Goal: Information Seeking & Learning: Learn about a topic

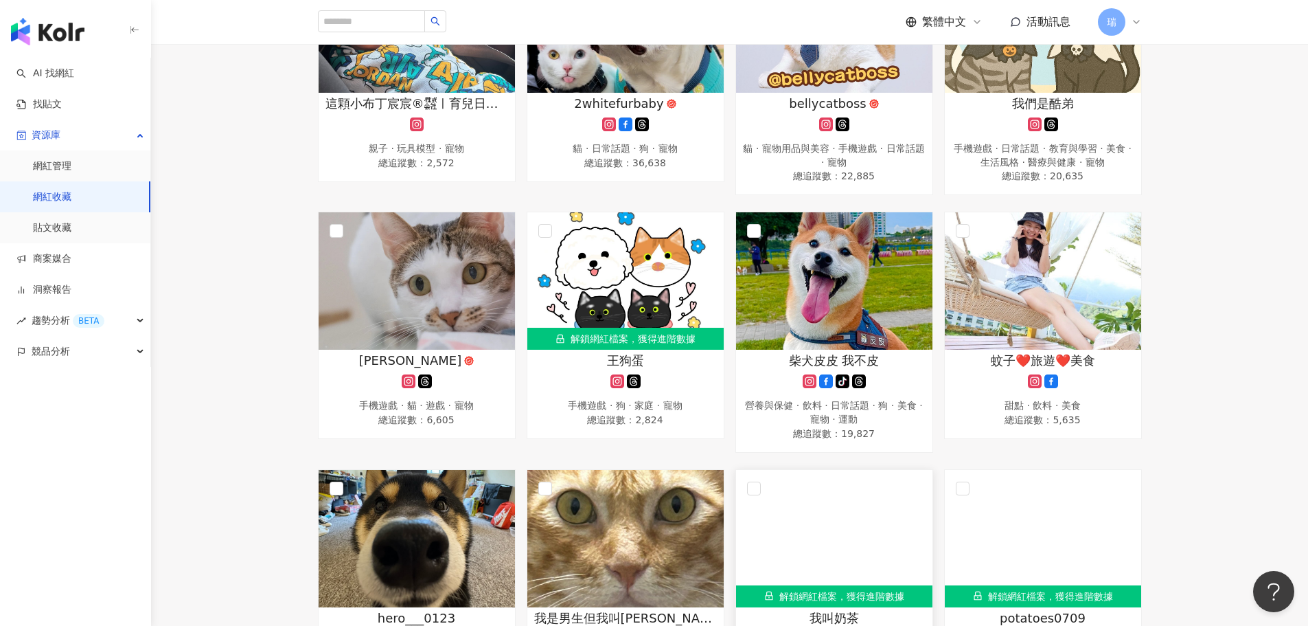
scroll to position [343, 0]
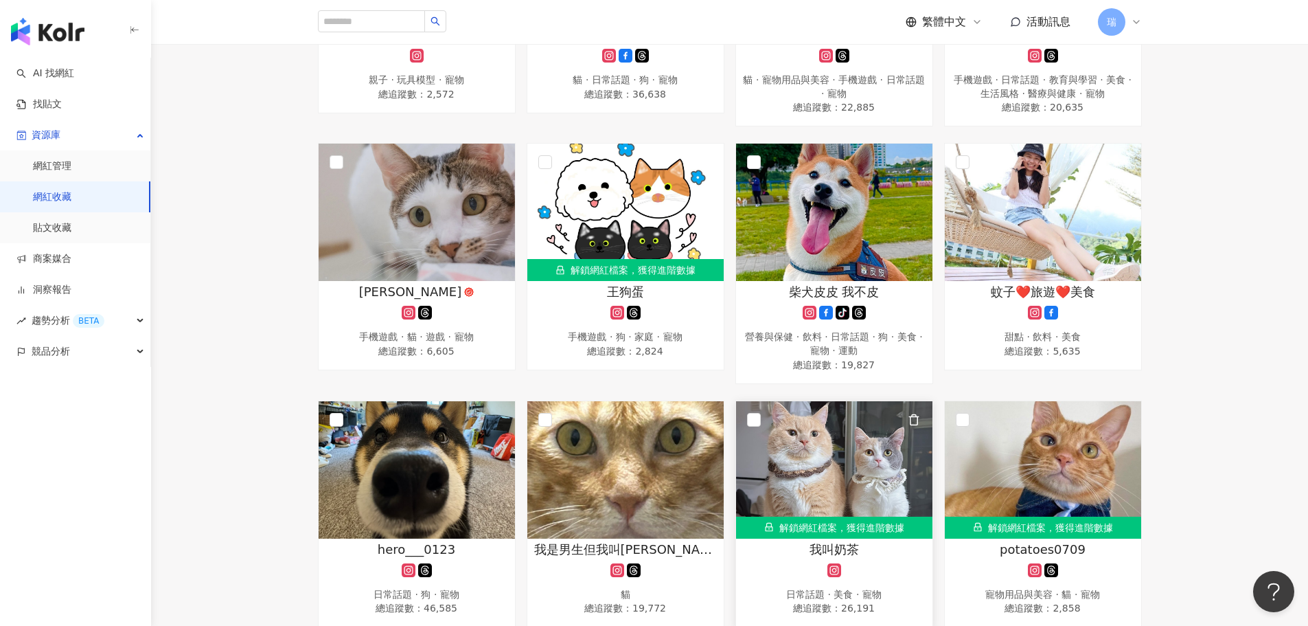
click at [856, 485] on img at bounding box center [834, 469] width 196 height 137
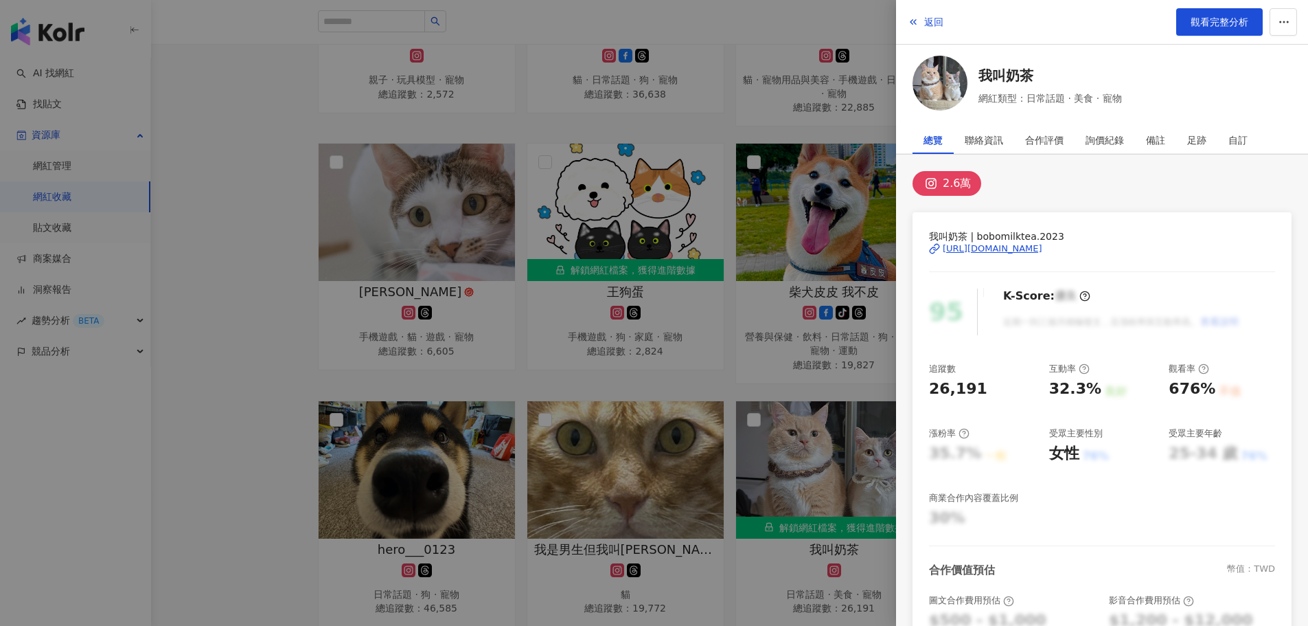
click at [1005, 251] on div "https://www.instagram.com/bobomilktea.2023/" at bounding box center [993, 248] width 100 height 12
click at [1158, 188] on div "2.6萬" at bounding box center [1102, 183] width 379 height 25
click at [221, 141] on div at bounding box center [654, 313] width 1308 height 626
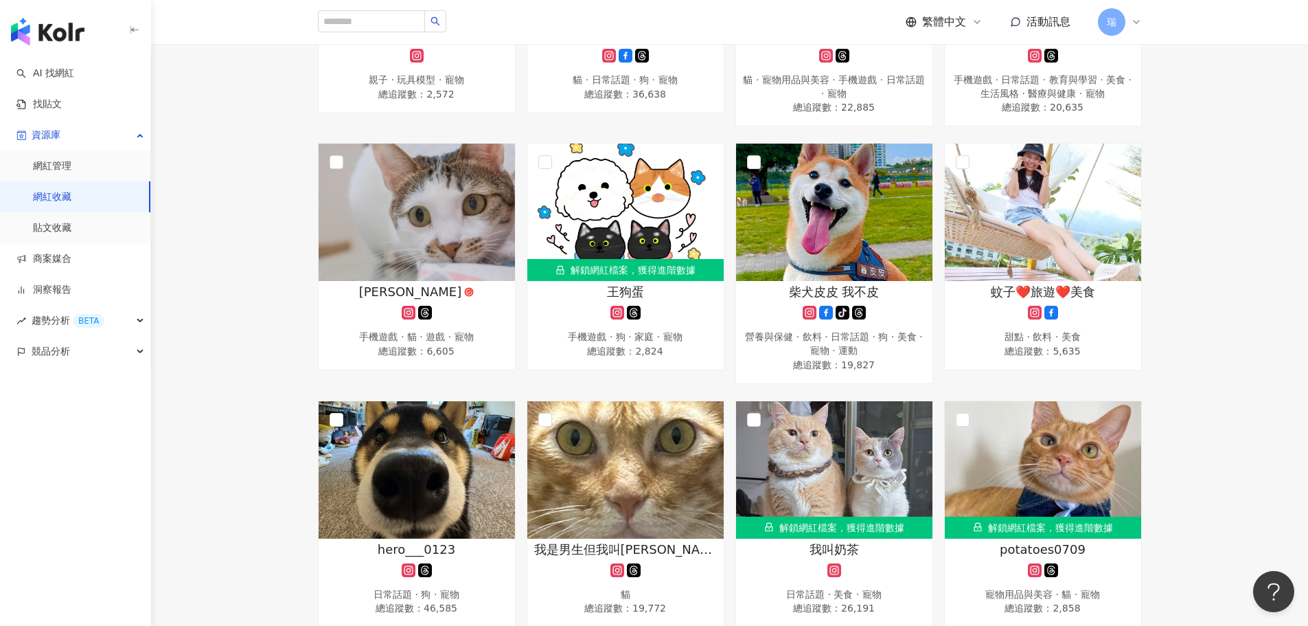
scroll to position [69, 0]
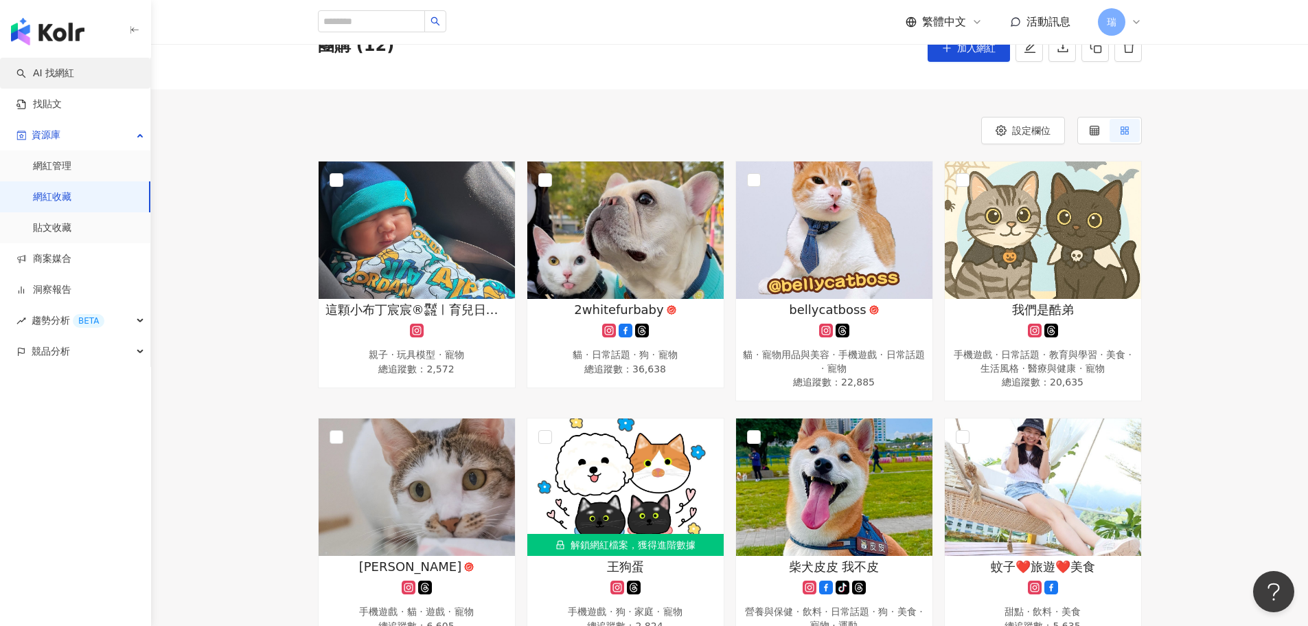
click at [64, 78] on link "AI 找網紅" at bounding box center [45, 74] width 58 height 14
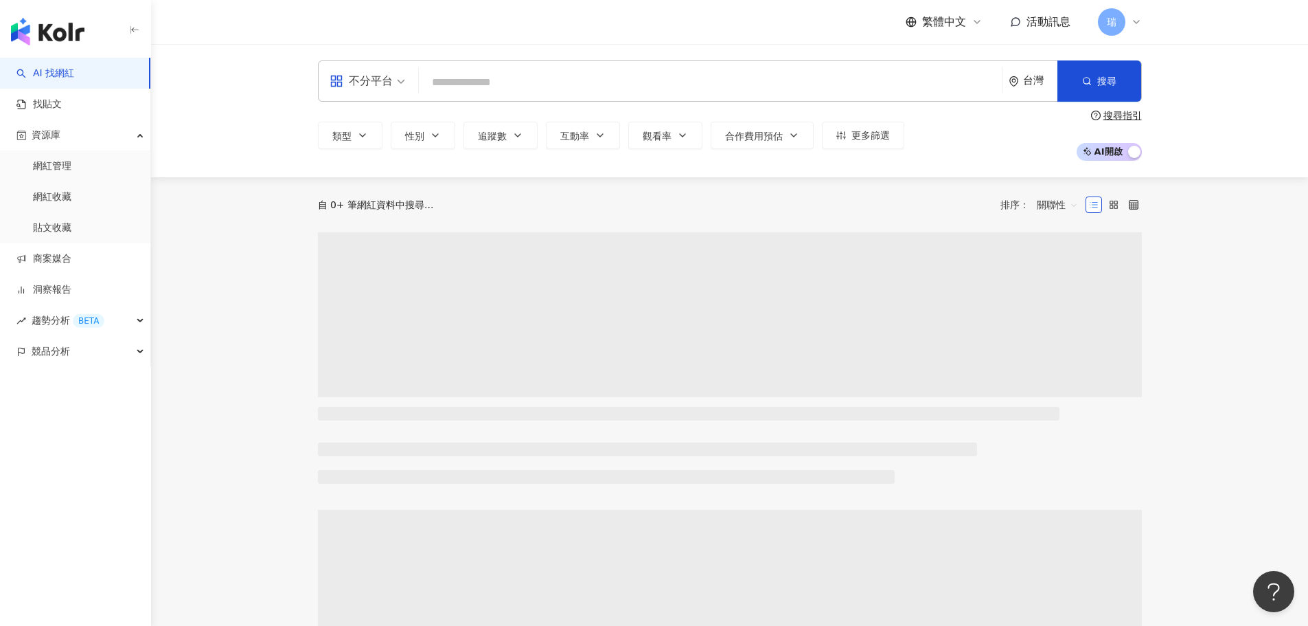
click at [518, 82] on input "search" at bounding box center [710, 82] width 573 height 26
type input "**********"
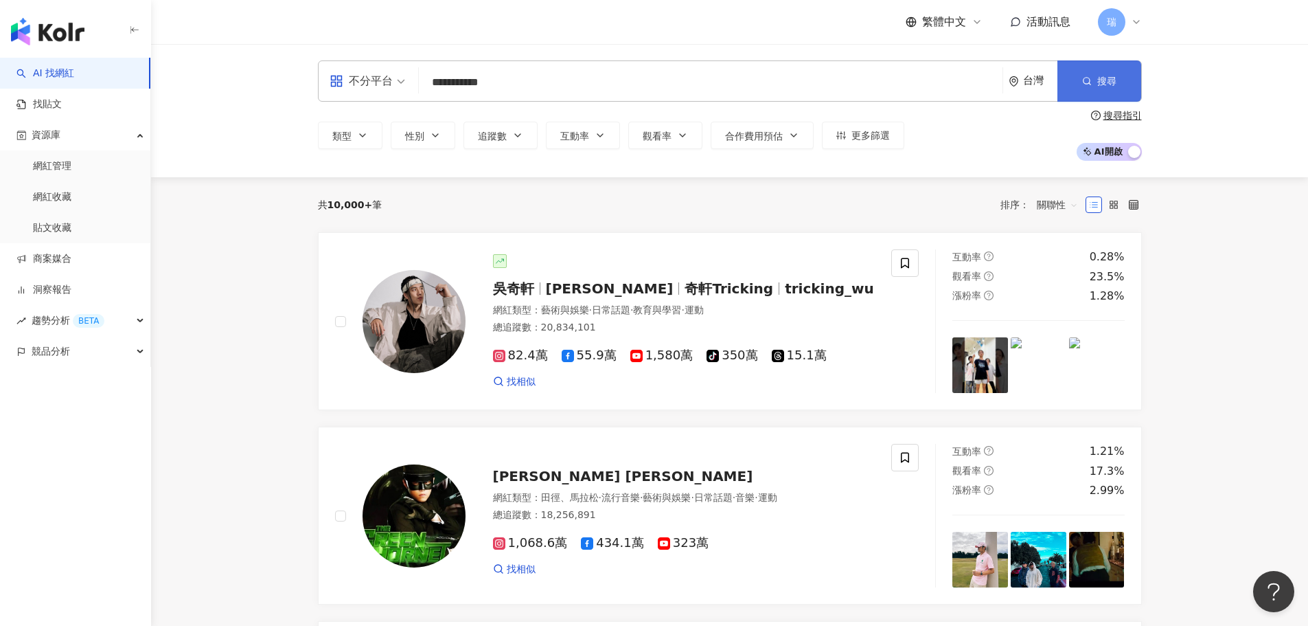
click at [1085, 89] on button "搜尋" at bounding box center [1099, 80] width 84 height 41
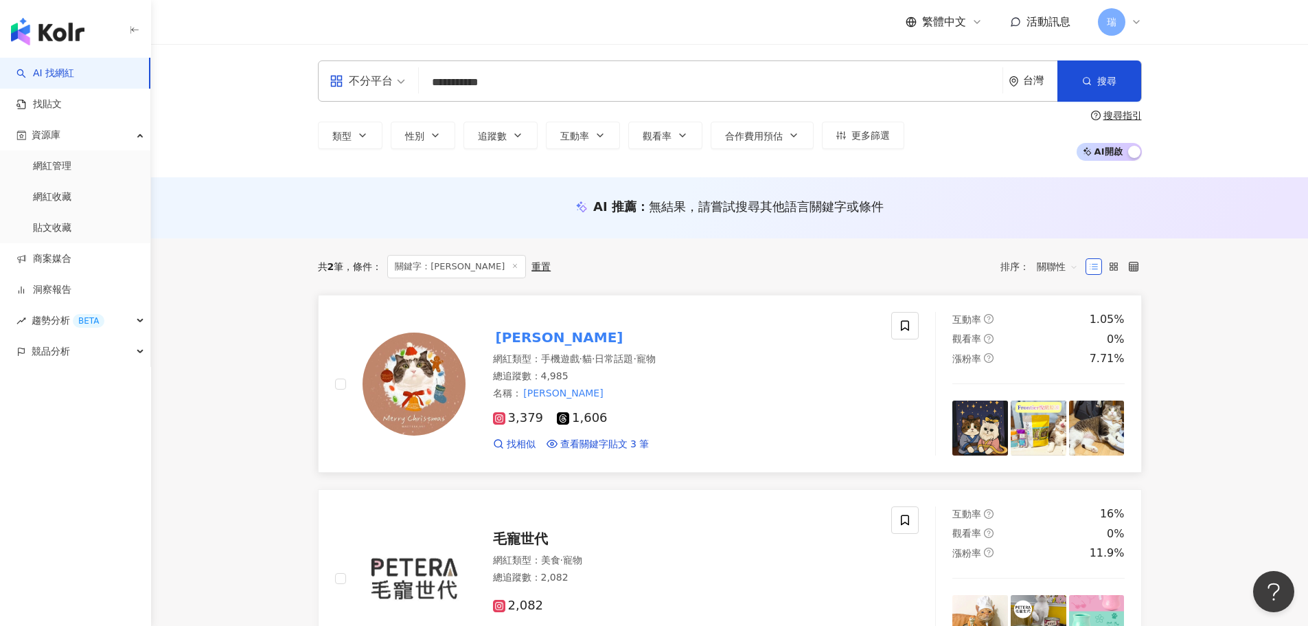
click at [539, 348] on mark "jared_spear" at bounding box center [559, 337] width 133 height 22
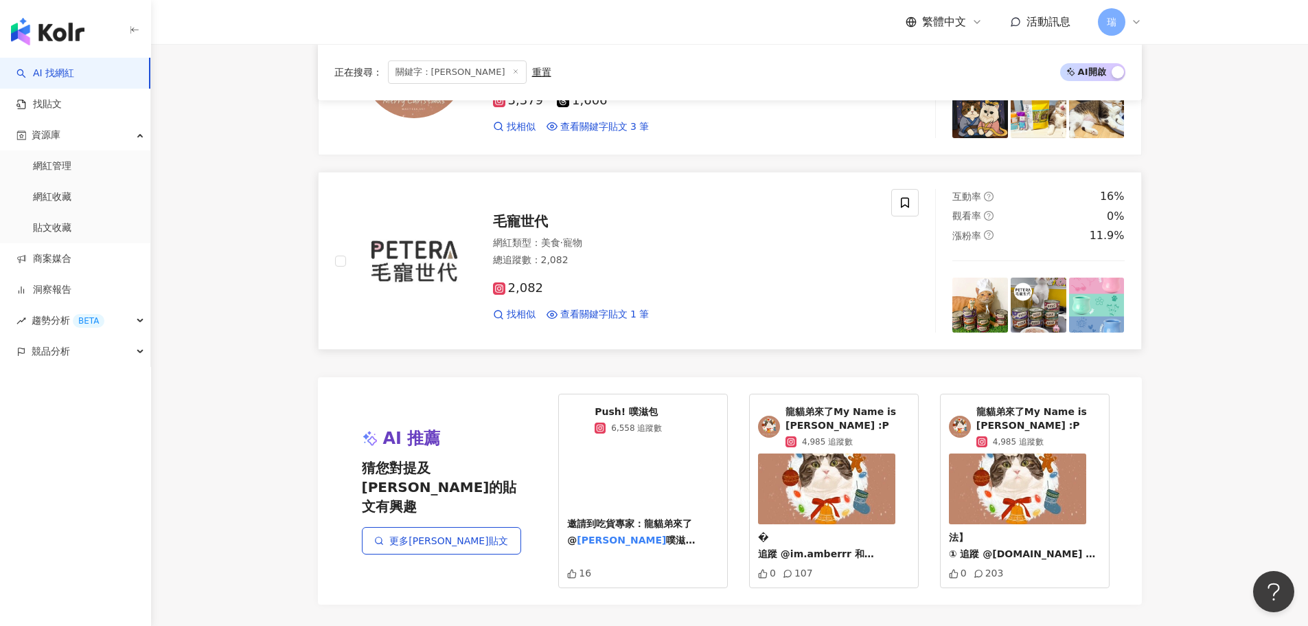
scroll to position [343, 0]
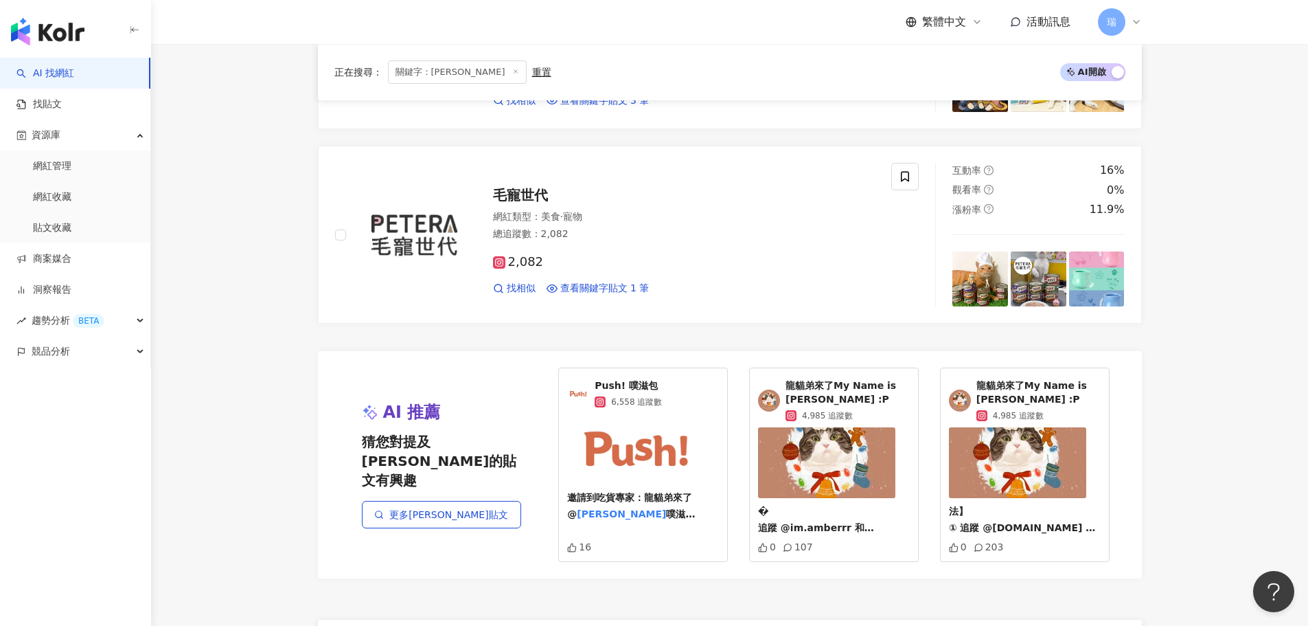
click at [514, 73] on line at bounding box center [515, 71] width 3 height 3
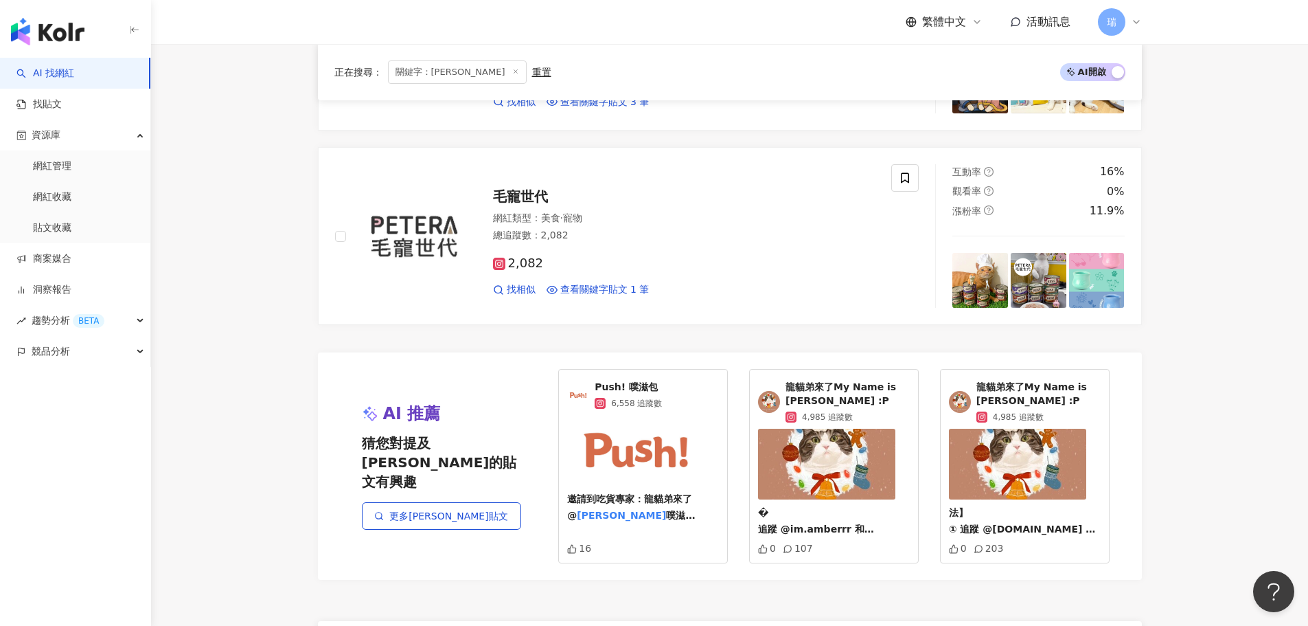
scroll to position [135, 0]
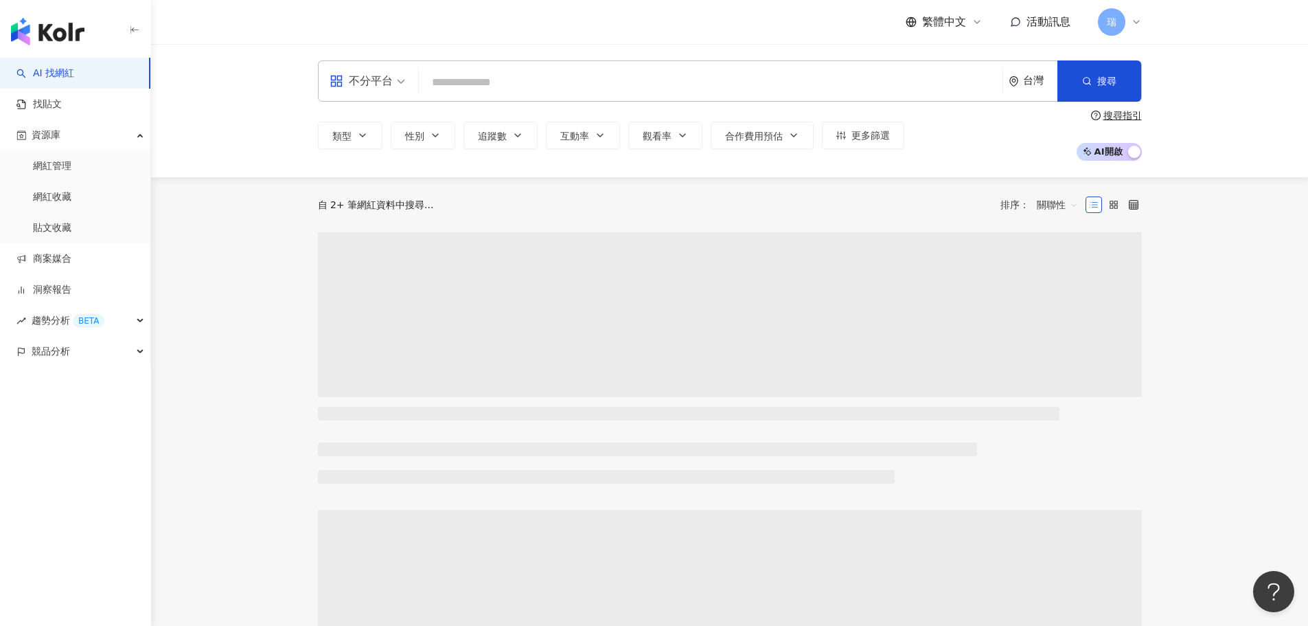
click at [492, 80] on input "search" at bounding box center [710, 82] width 573 height 26
paste input "******"
type input "******"
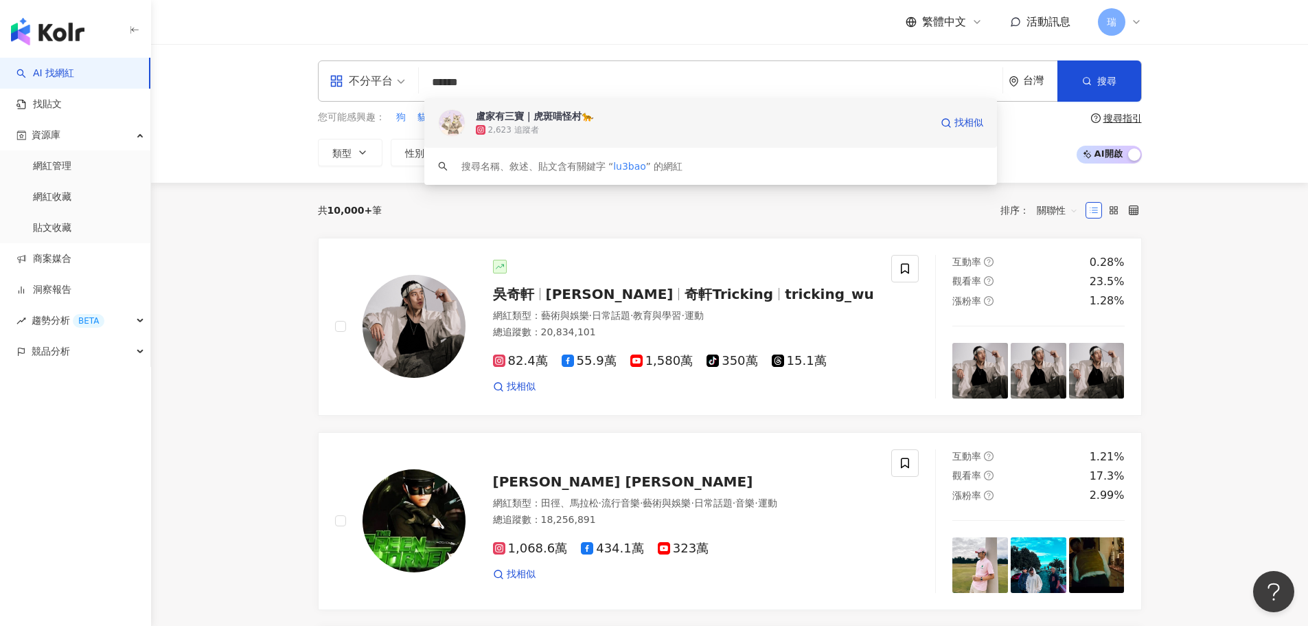
click at [770, 125] on div "2,623 追蹤者" at bounding box center [703, 130] width 455 height 14
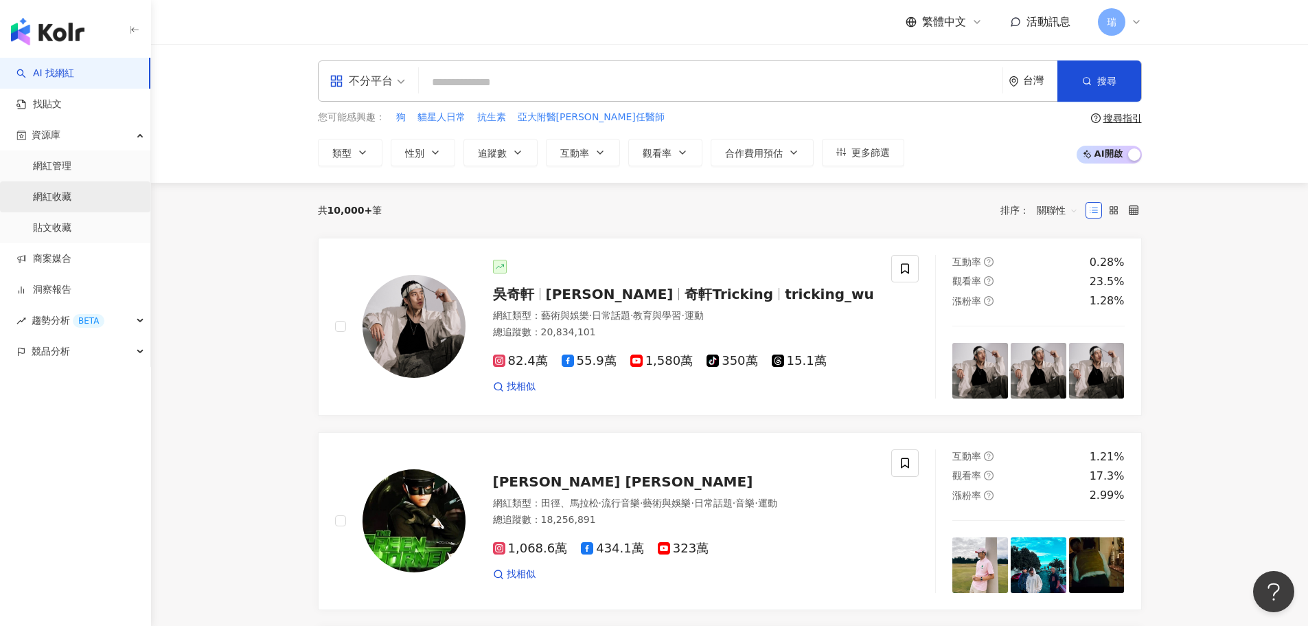
click at [71, 197] on link "網紅收藏" at bounding box center [52, 197] width 38 height 14
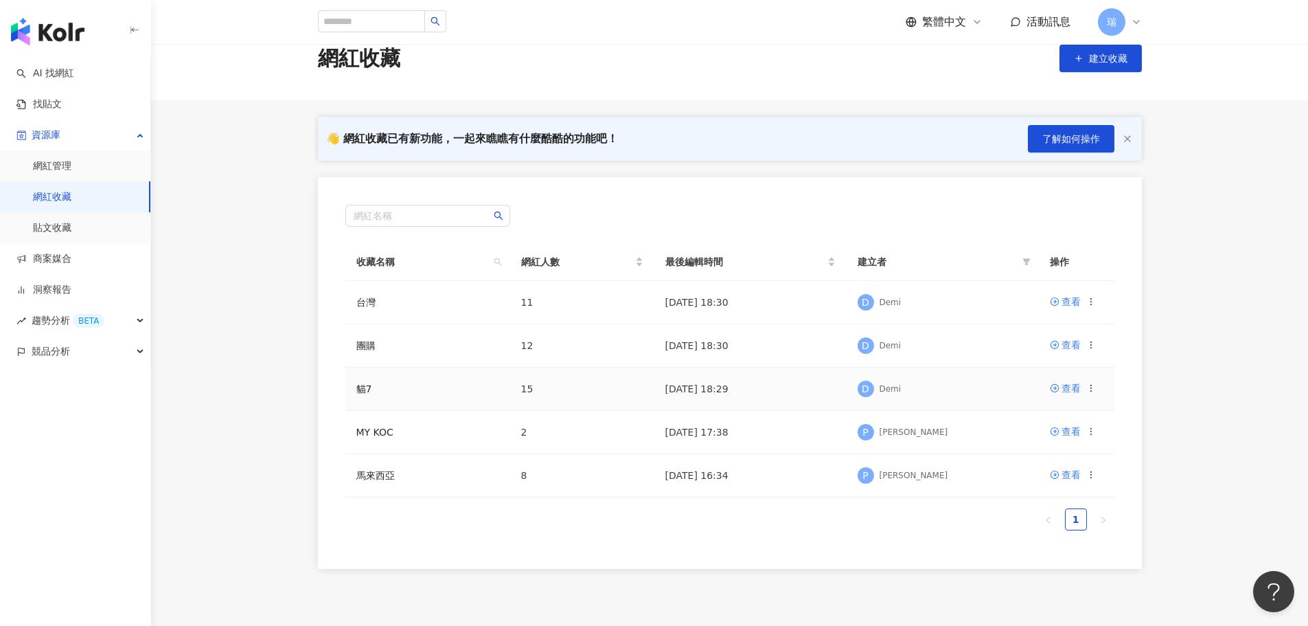
scroll to position [69, 0]
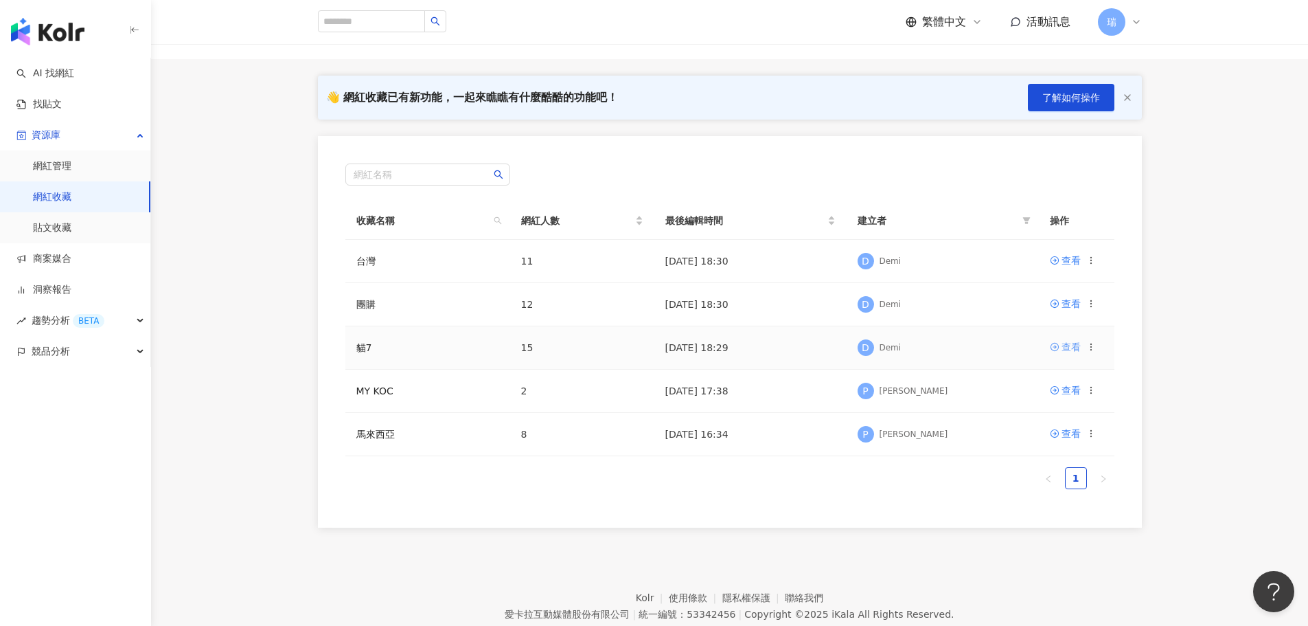
click at [1068, 347] on div "查看" at bounding box center [1071, 346] width 19 height 15
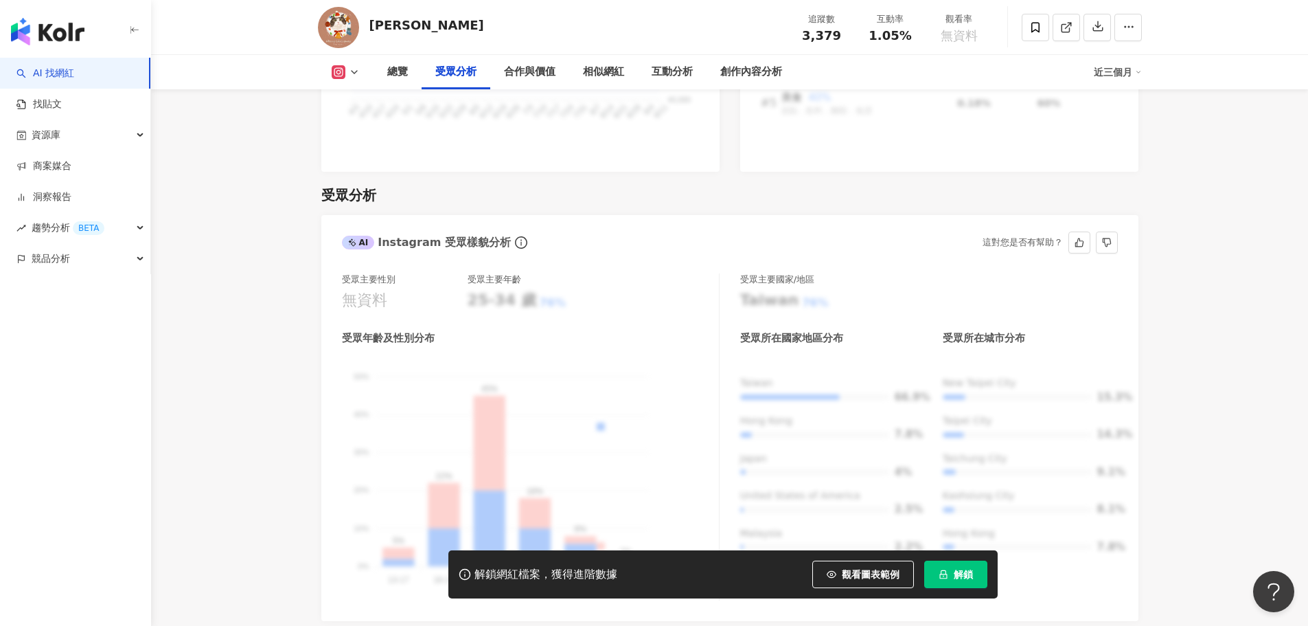
scroll to position [1305, 0]
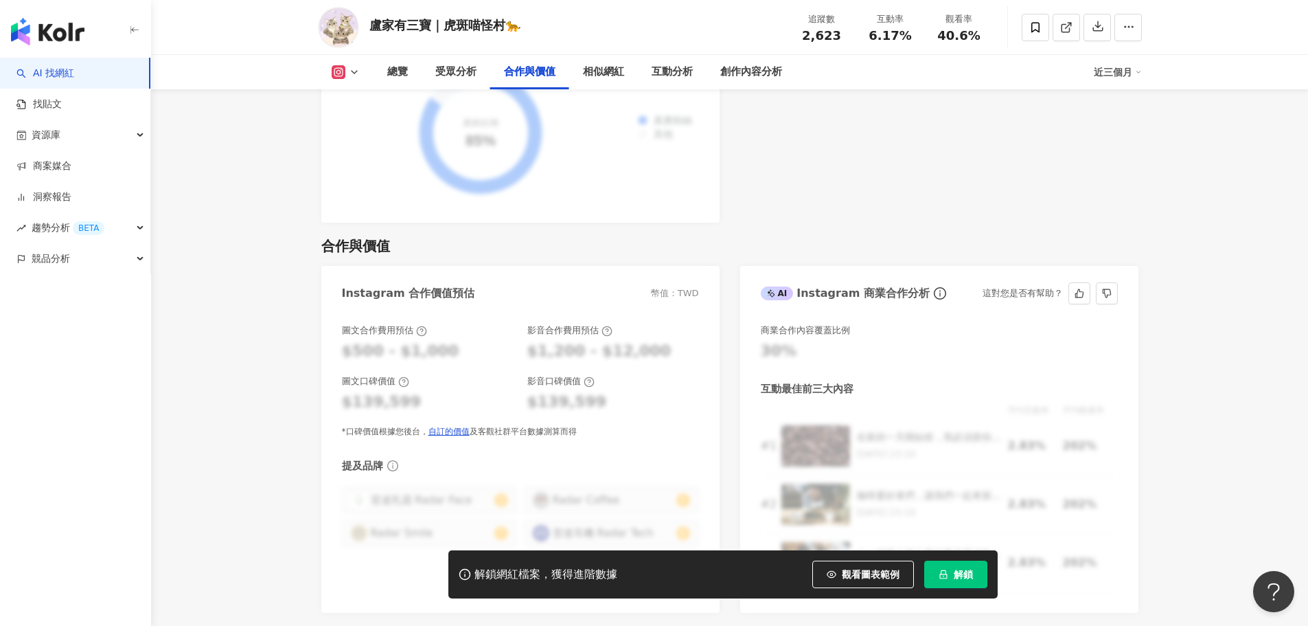
scroll to position [1923, 0]
